Goal: Transaction & Acquisition: Purchase product/service

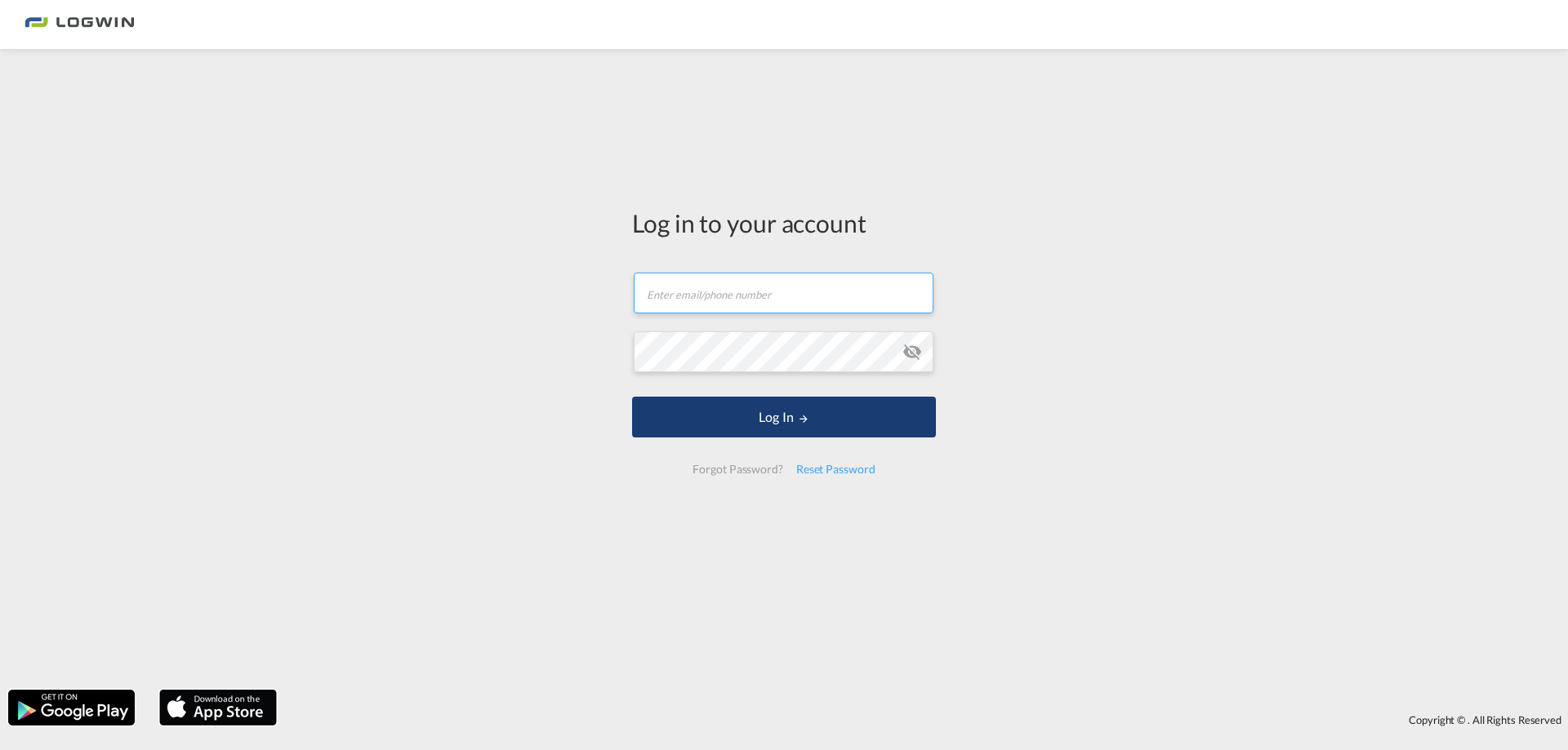
type input "[PERSON_NAME][EMAIL_ADDRESS][PERSON_NAME][DOMAIN_NAME]"
click at [672, 422] on button "Log In" at bounding box center [783, 416] width 304 height 41
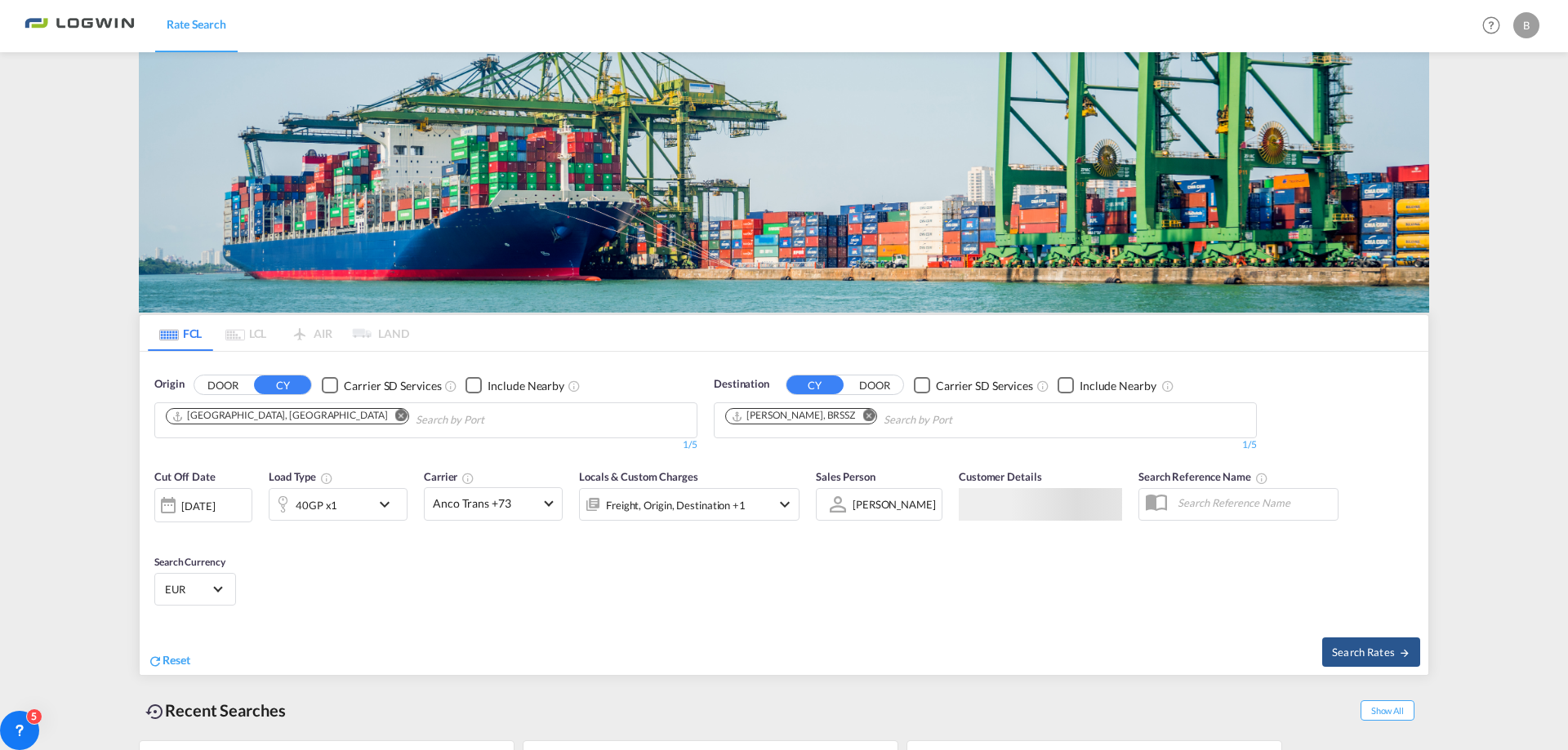
click at [273, 172] on img at bounding box center [783, 182] width 1290 height 261
click at [395, 415] on md-icon "Remove" at bounding box center [400, 416] width 12 height 12
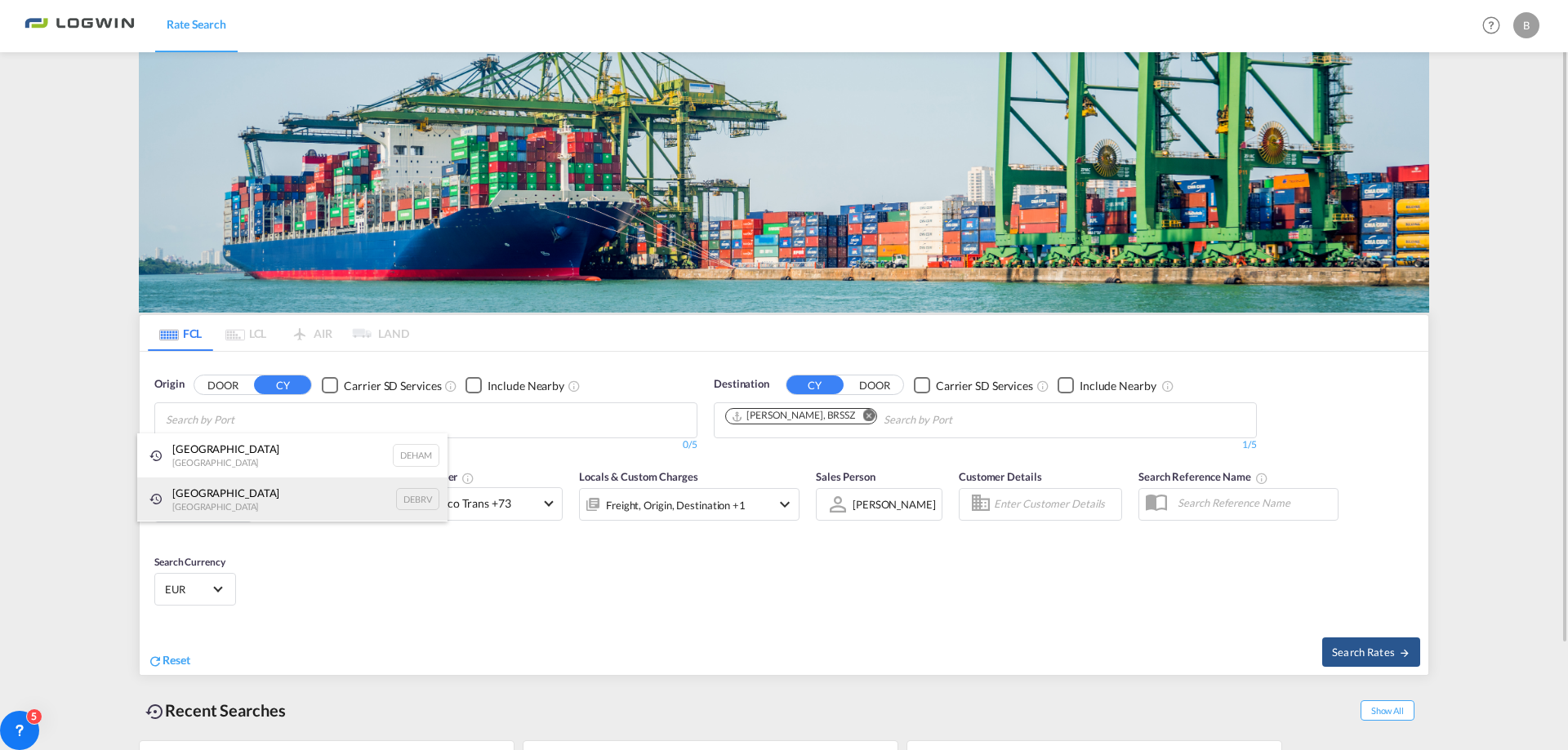
click at [270, 488] on div "[GEOGRAPHIC_DATA] [GEOGRAPHIC_DATA] DEBRV" at bounding box center [292, 499] width 310 height 44
click at [862, 411] on md-icon "Remove" at bounding box center [868, 416] width 12 height 12
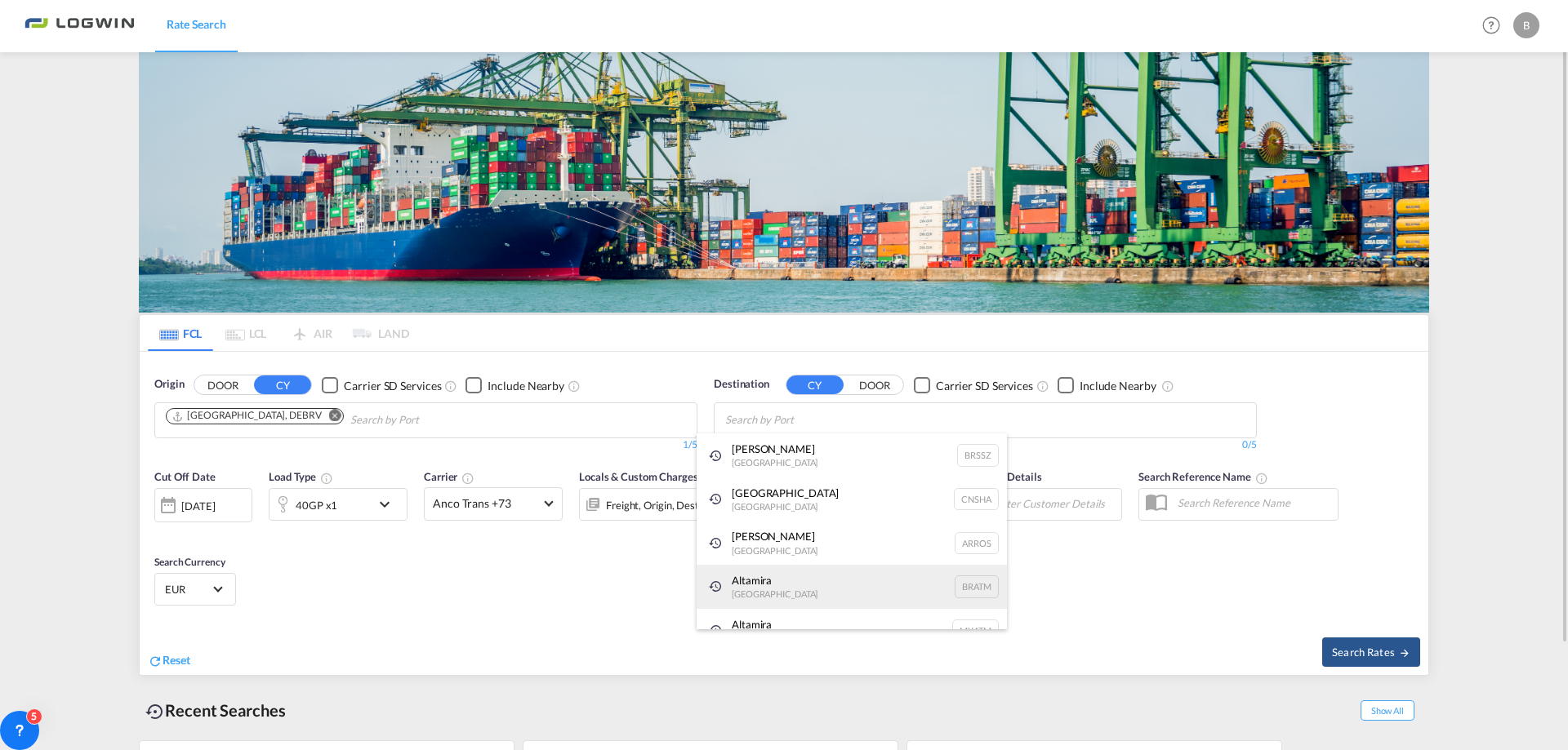
click at [788, 582] on div "Altamira [GEOGRAPHIC_DATA] BRATM" at bounding box center [851, 587] width 310 height 44
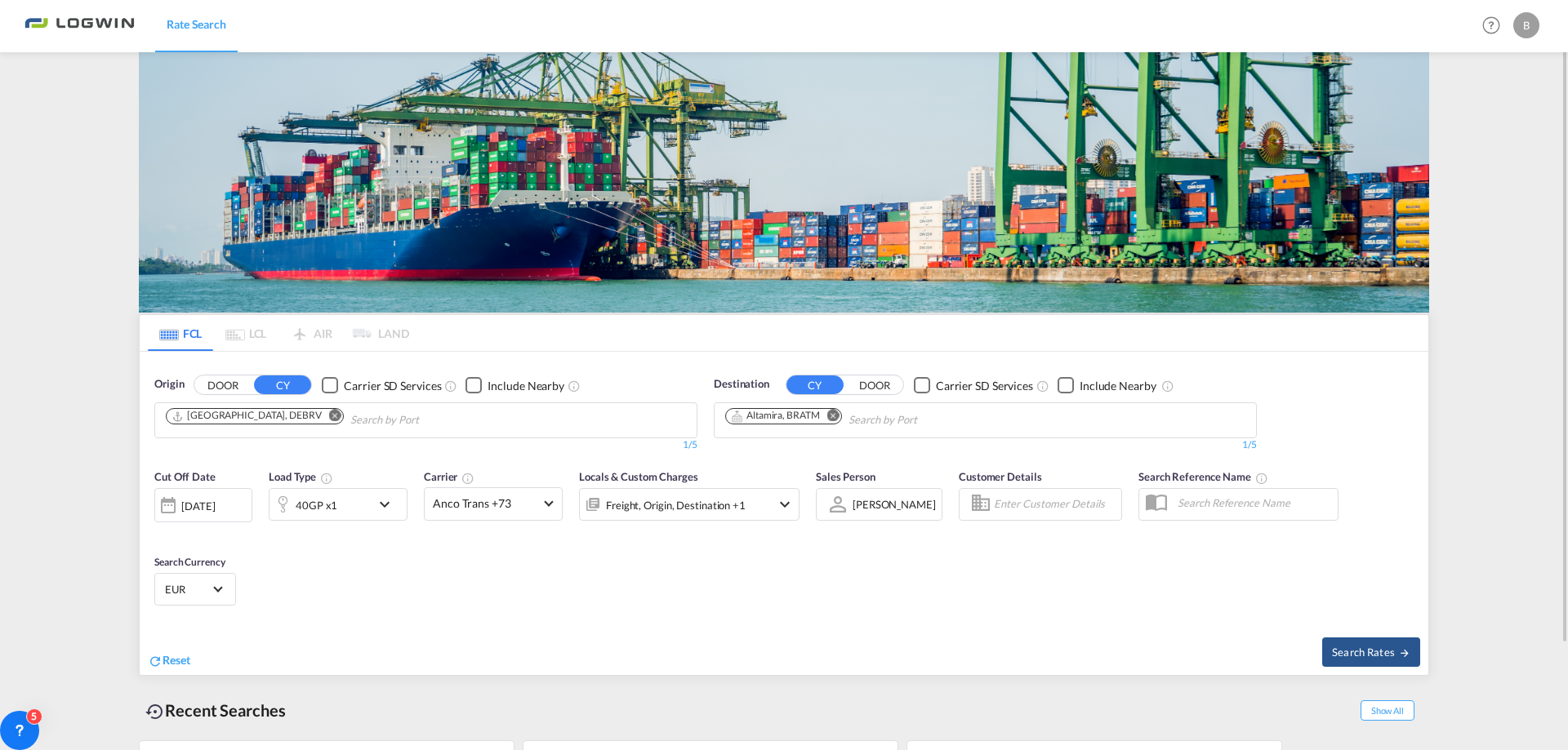
click at [832, 416] on md-icon "Remove" at bounding box center [832, 416] width 12 height 12
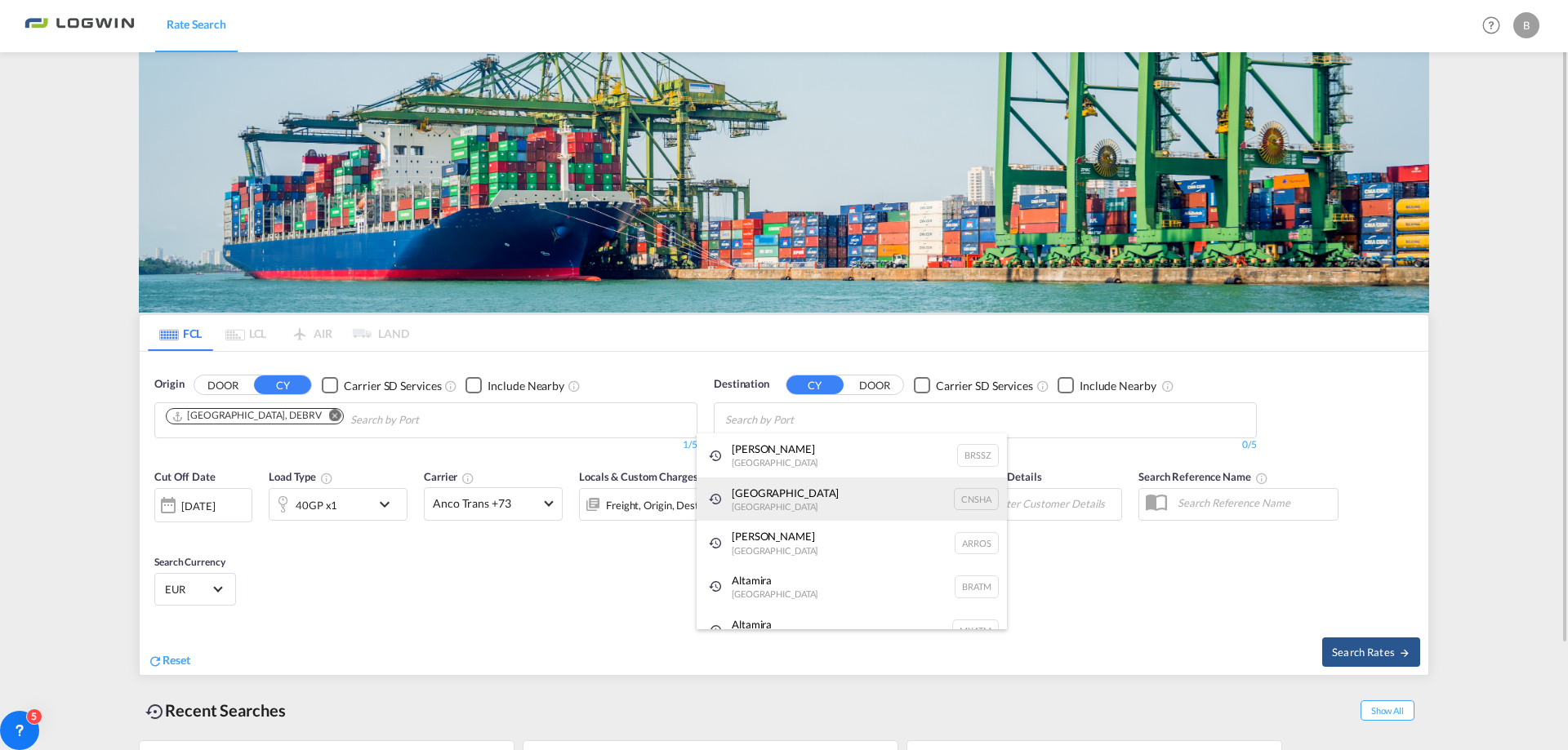
scroll to position [25, 0]
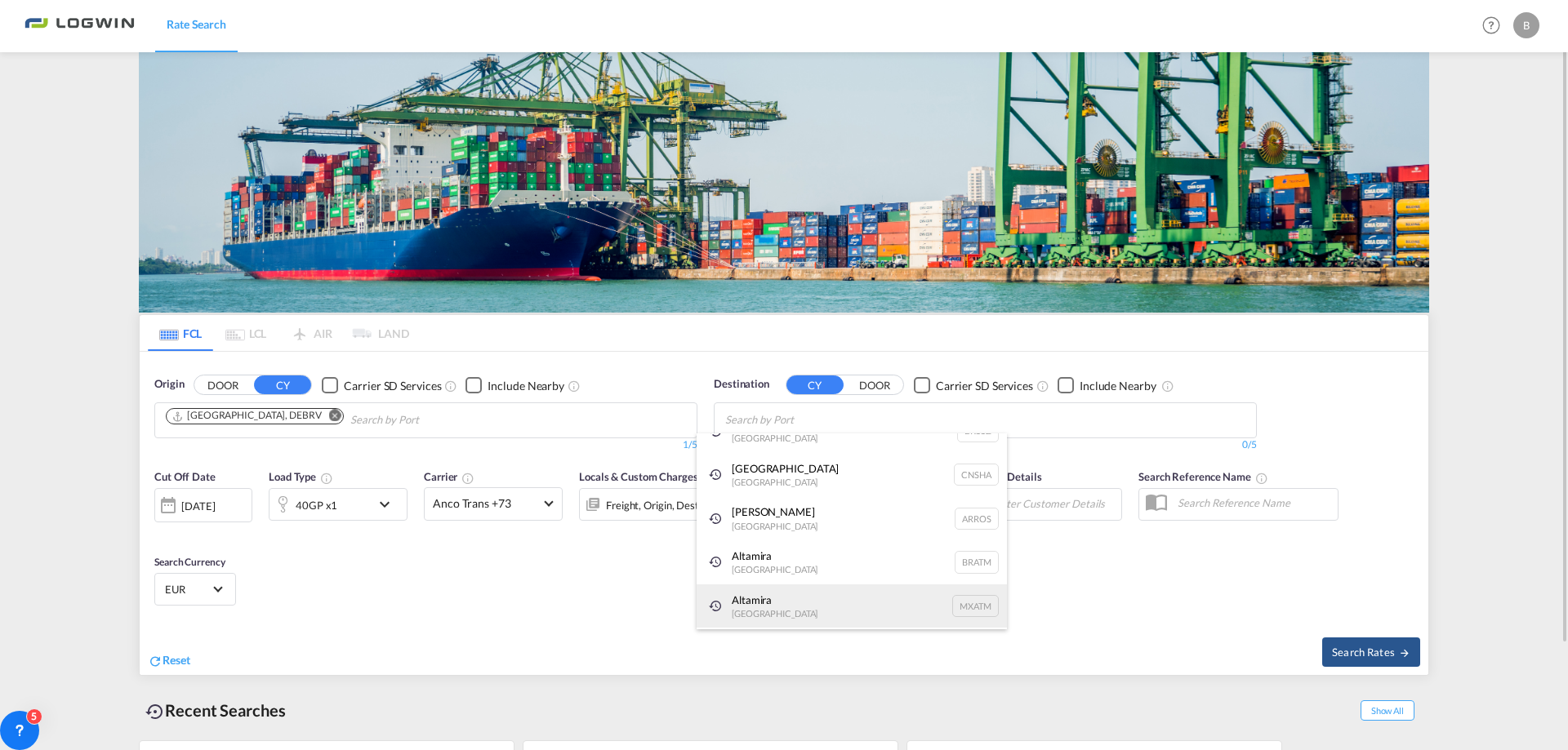
click at [796, 602] on div "Altamira [GEOGRAPHIC_DATA] MXATM" at bounding box center [851, 606] width 310 height 44
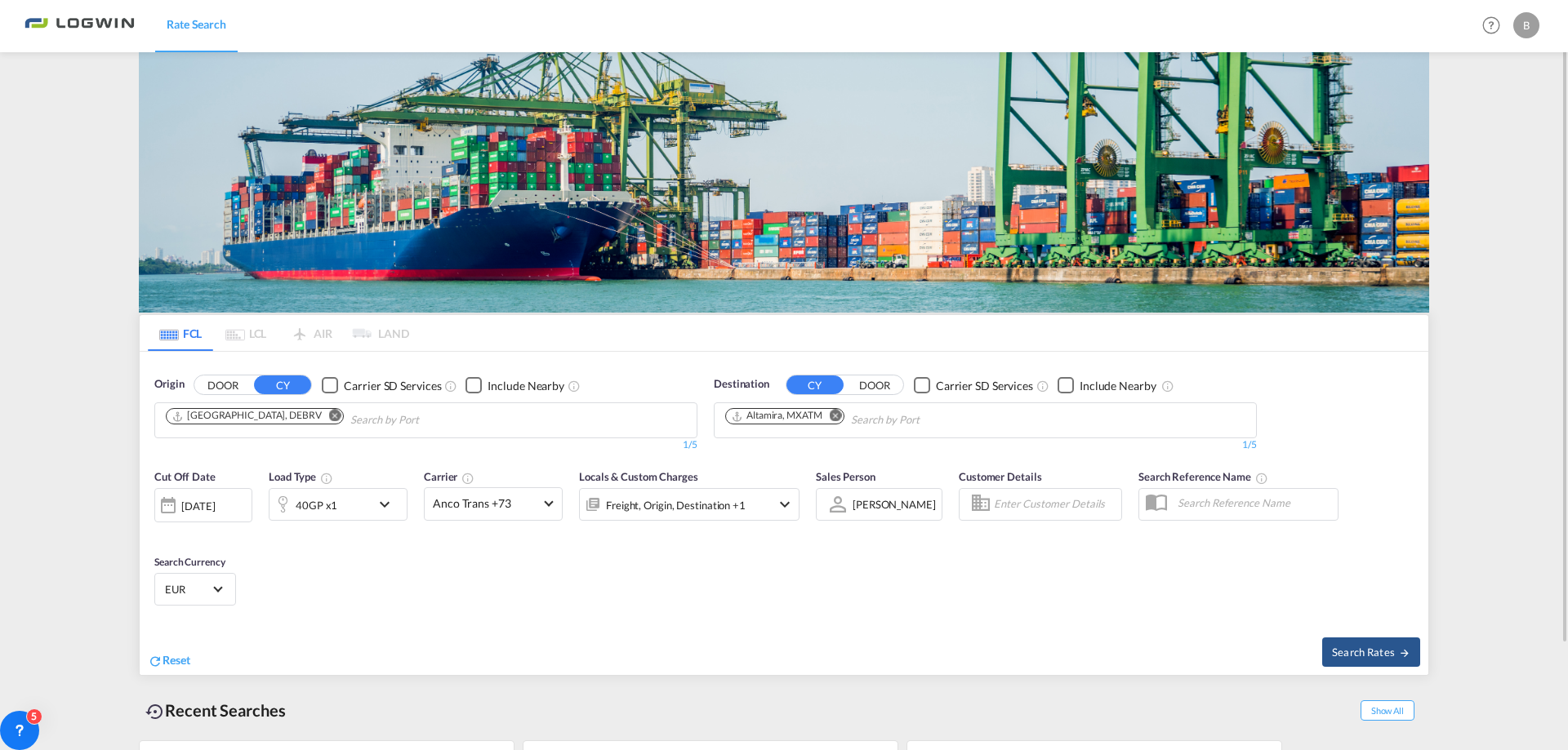
click at [356, 498] on div "40GP x1" at bounding box center [320, 505] width 101 height 33
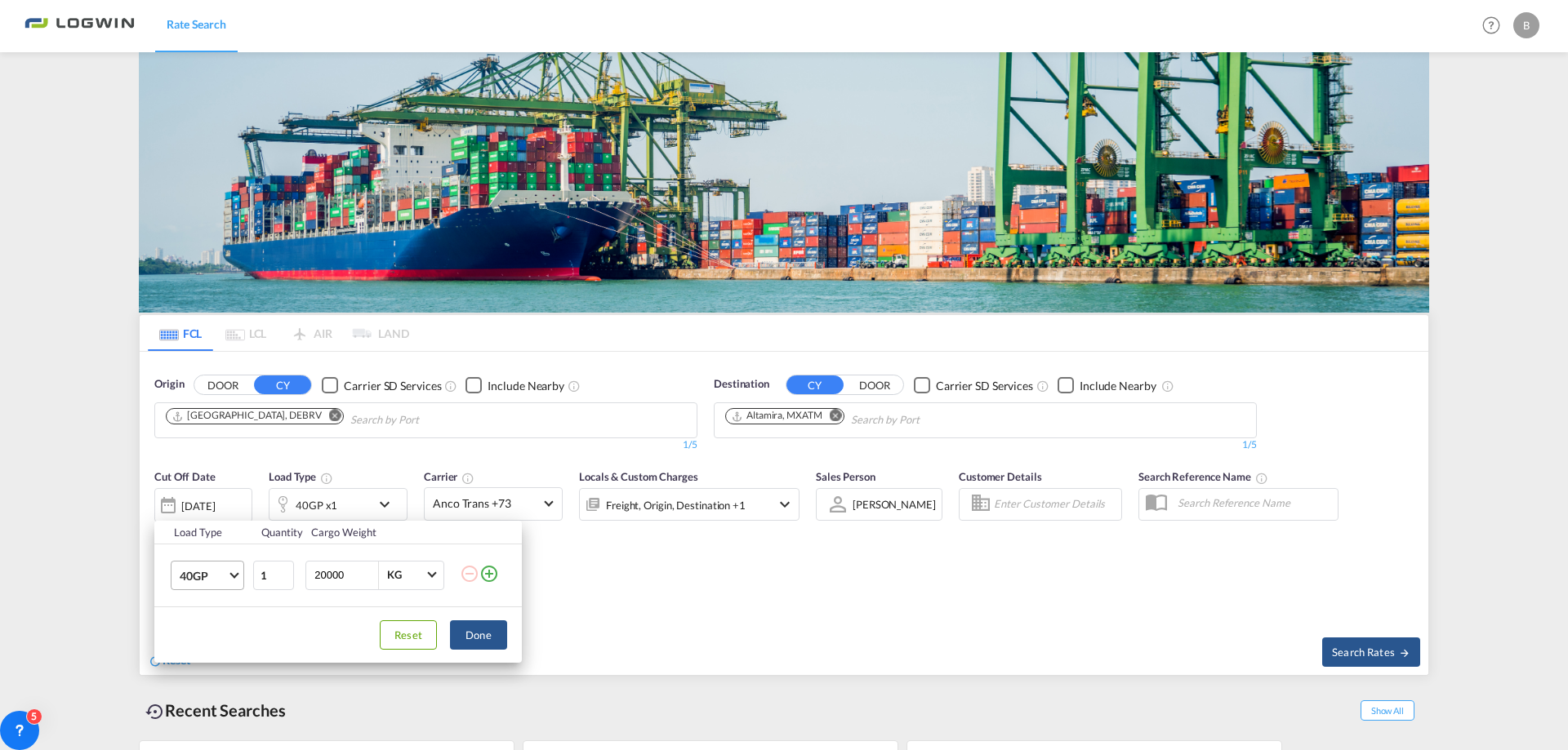
click at [232, 570] on span "Choose: \a40GP" at bounding box center [234, 573] width 9 height 9
click at [209, 546] on md-option "20GP" at bounding box center [222, 536] width 111 height 39
click at [491, 632] on button "Done" at bounding box center [478, 635] width 57 height 29
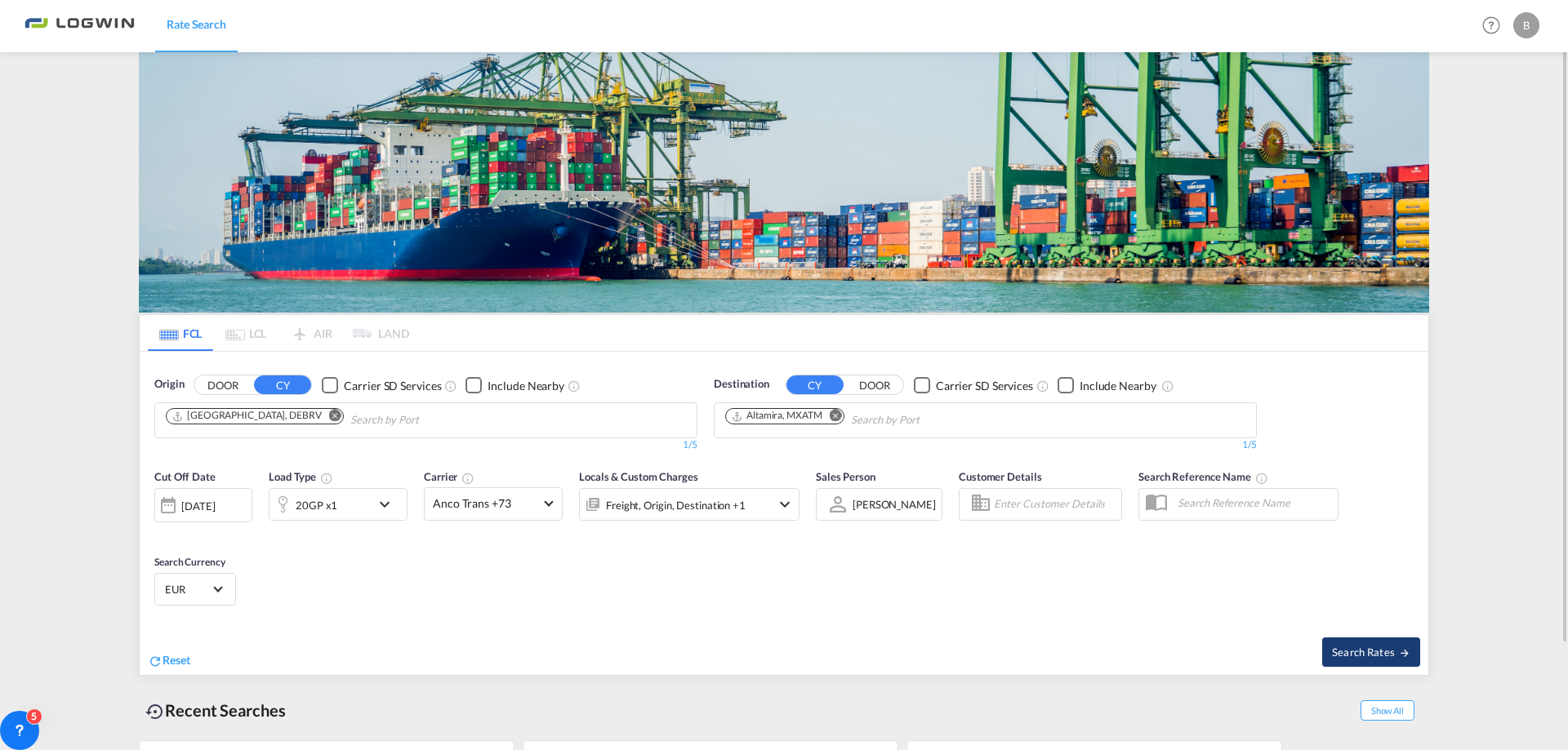
click at [1371, 656] on span "Search Rates" at bounding box center [1371, 652] width 78 height 13
type input "DEBRV to MXATM / [DATE]"
